Goal: Task Accomplishment & Management: Manage account settings

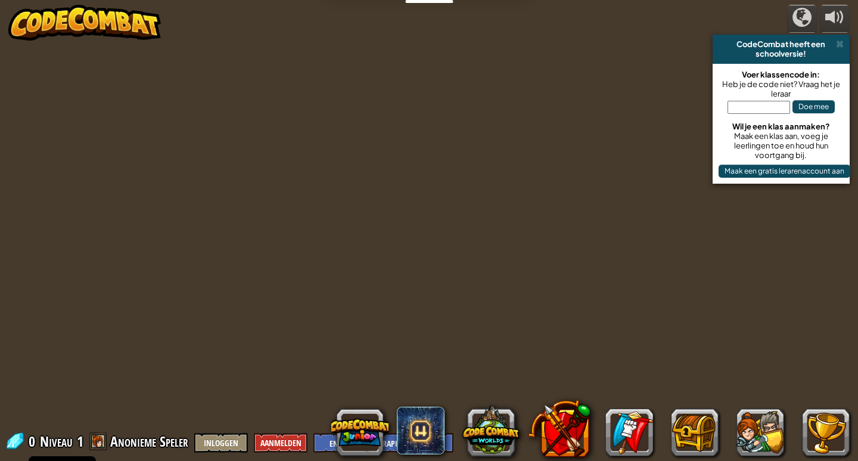
select select "nl-[GEOGRAPHIC_DATA]"
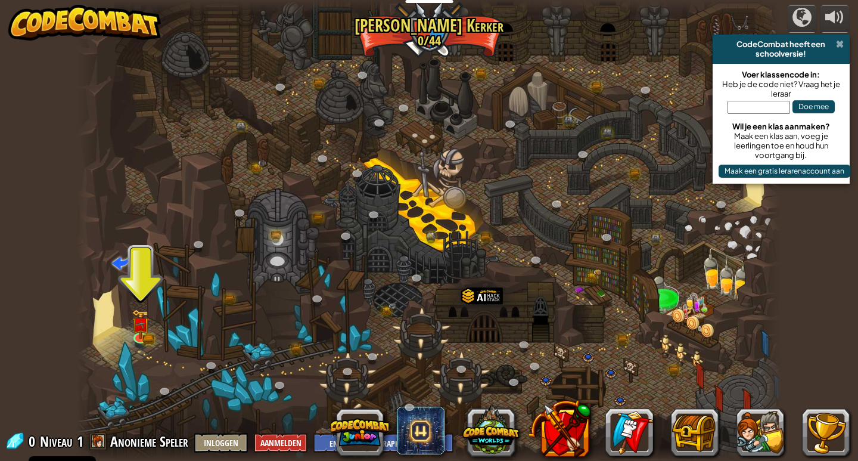
click at [838, 41] on span at bounding box center [840, 44] width 8 height 10
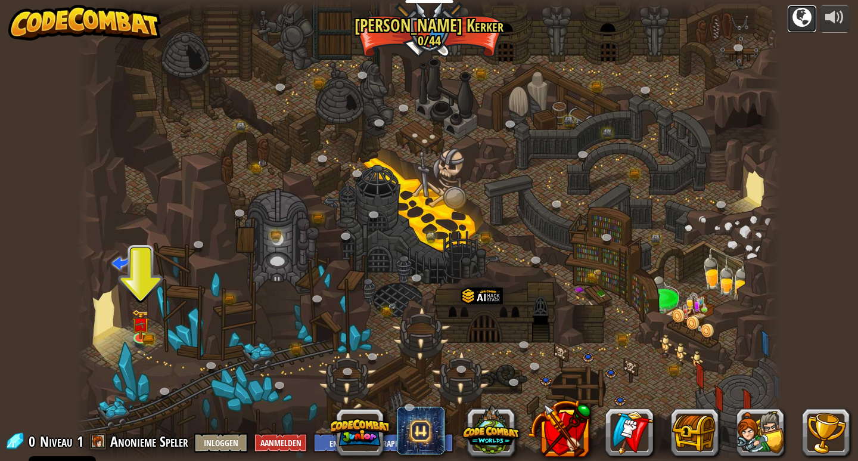
click at [797, 23] on div at bounding box center [802, 17] width 19 height 19
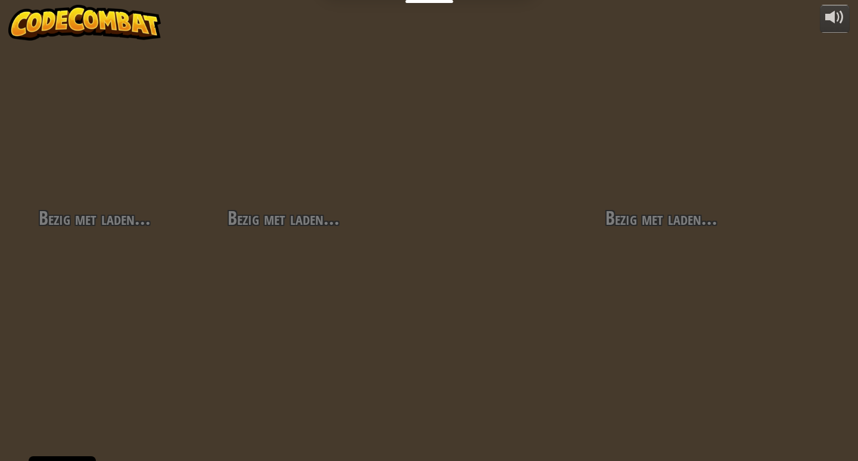
select select "nl-[GEOGRAPHIC_DATA]"
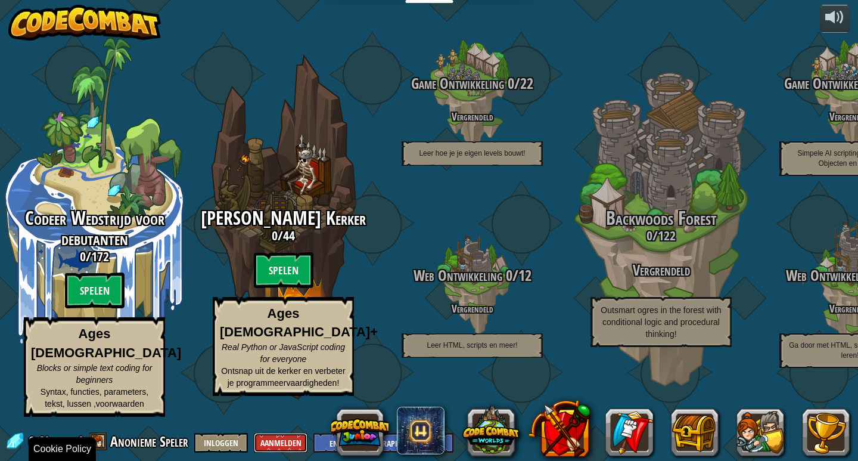
click at [280, 439] on button "Aanmelden" at bounding box center [281, 443] width 54 height 20
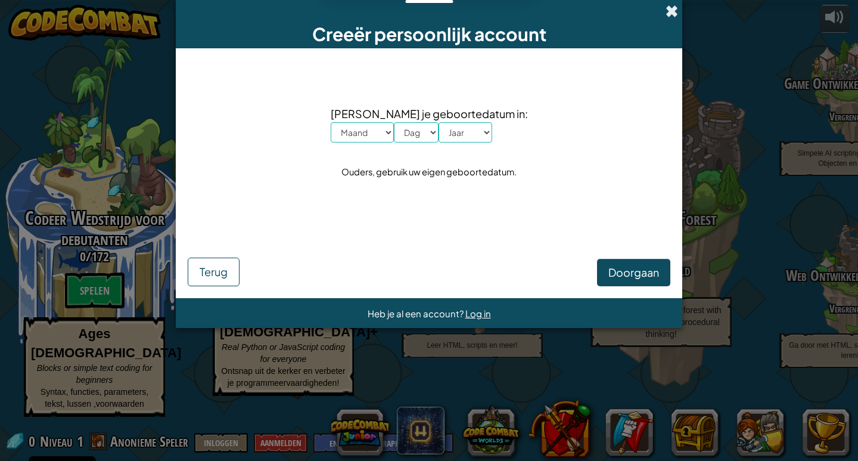
click at [673, 5] on span at bounding box center [672, 11] width 13 height 13
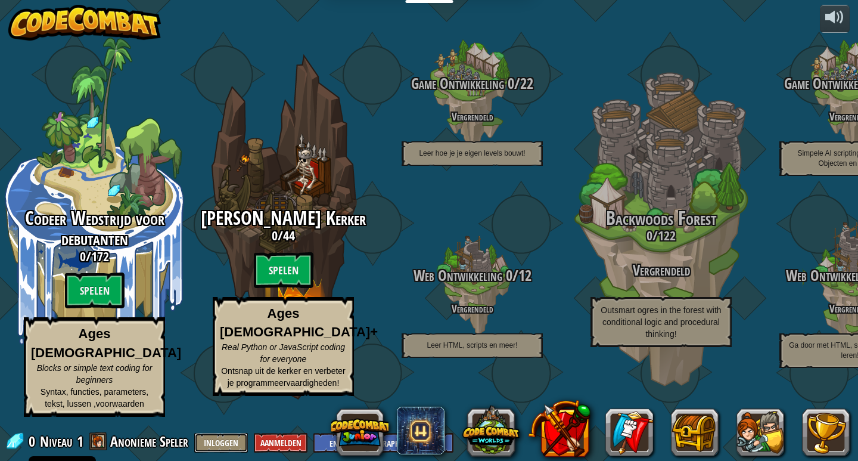
click at [222, 440] on button "Inloggen" at bounding box center [221, 443] width 54 height 20
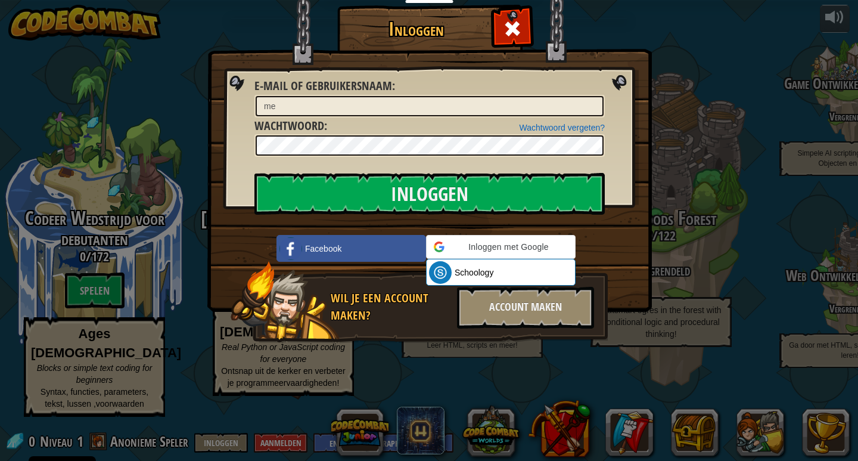
type input "m"
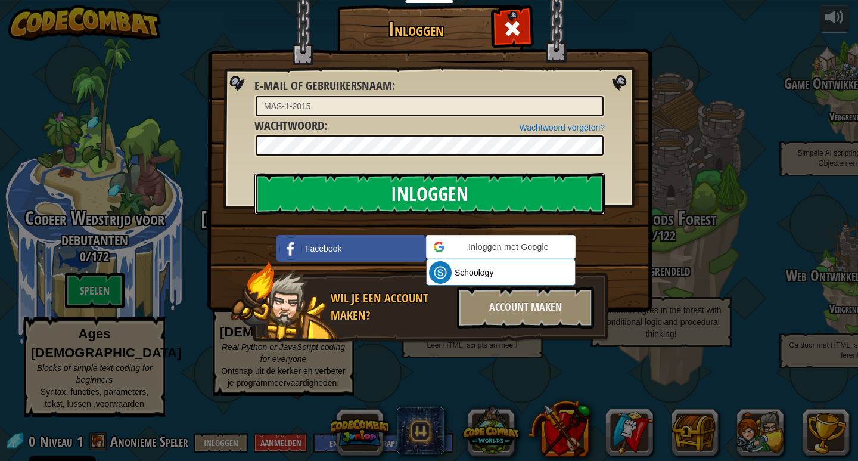
click at [379, 191] on input "Inloggen" at bounding box center [429, 194] width 350 height 42
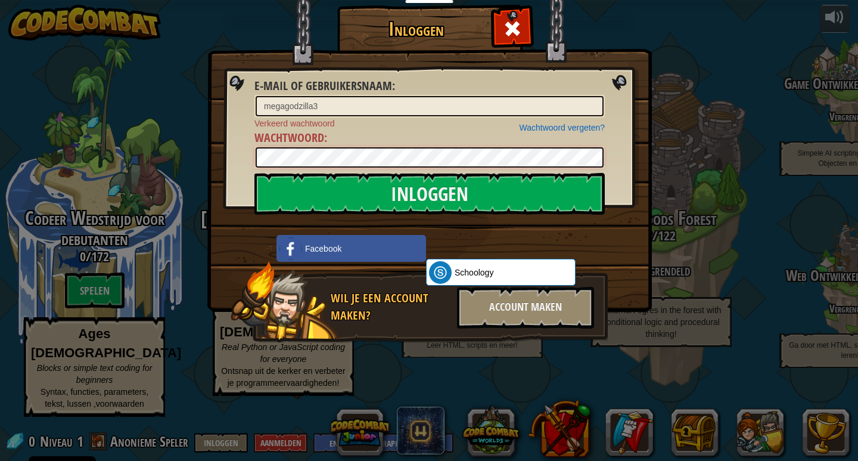
click at [172, 181] on div "Inloggen E-mail of gebruikersnaam : megagodzilla3 Wachtwoord vergeten? Verkeerd…" at bounding box center [429, 230] width 858 height 461
type input "MAS-1-2015"
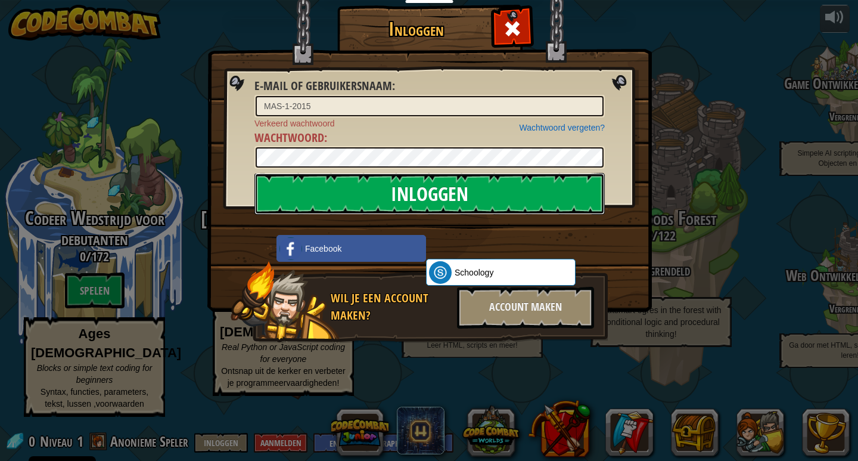
click at [358, 197] on input "Inloggen" at bounding box center [429, 194] width 350 height 42
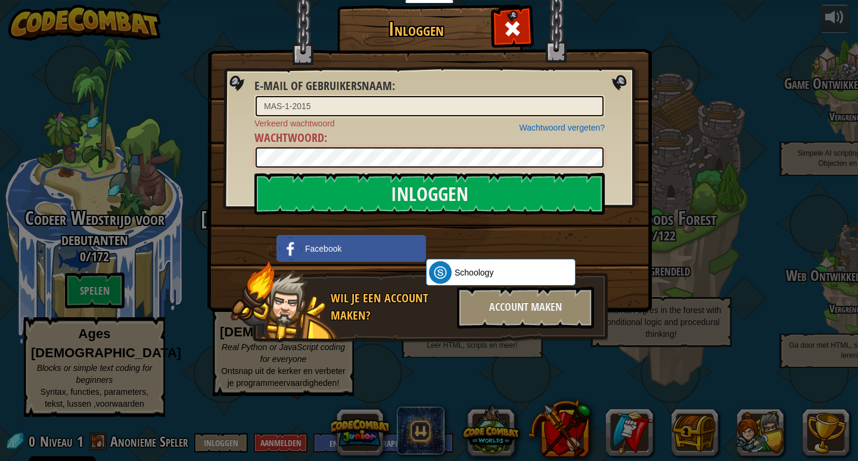
click at [232, 176] on div "Inloggen E-mail of gebruikersnaam : MAS-1-2015 Wachtwoord vergeten? Verkeerd wa…" at bounding box center [429, 191] width 397 height 347
drag, startPoint x: 322, startPoint y: 107, endPoint x: 172, endPoint y: 129, distance: 152.5
click at [172, 129] on div "Inloggen E-mail of gebruikersnaam : MAS-1-2015 Wachtwoord vergeten? Verkeerd wa…" at bounding box center [429, 230] width 858 height 461
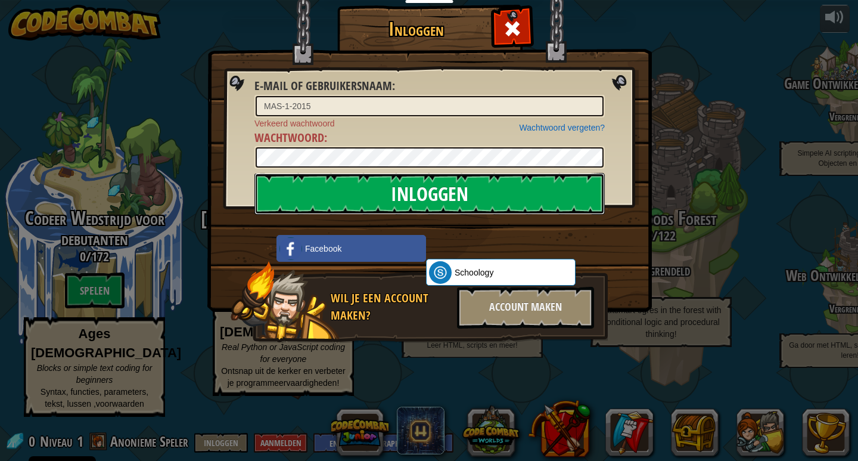
click at [261, 189] on input "Inloggen" at bounding box center [429, 194] width 350 height 42
